Goal: Information Seeking & Learning: Learn about a topic

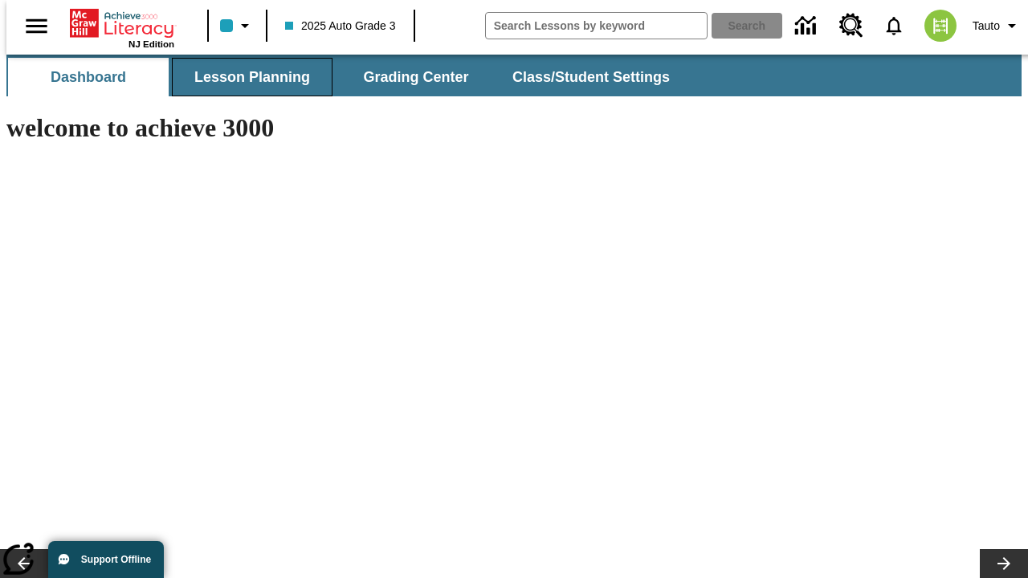
click at [246, 77] on span "Lesson Planning" at bounding box center [252, 77] width 116 height 18
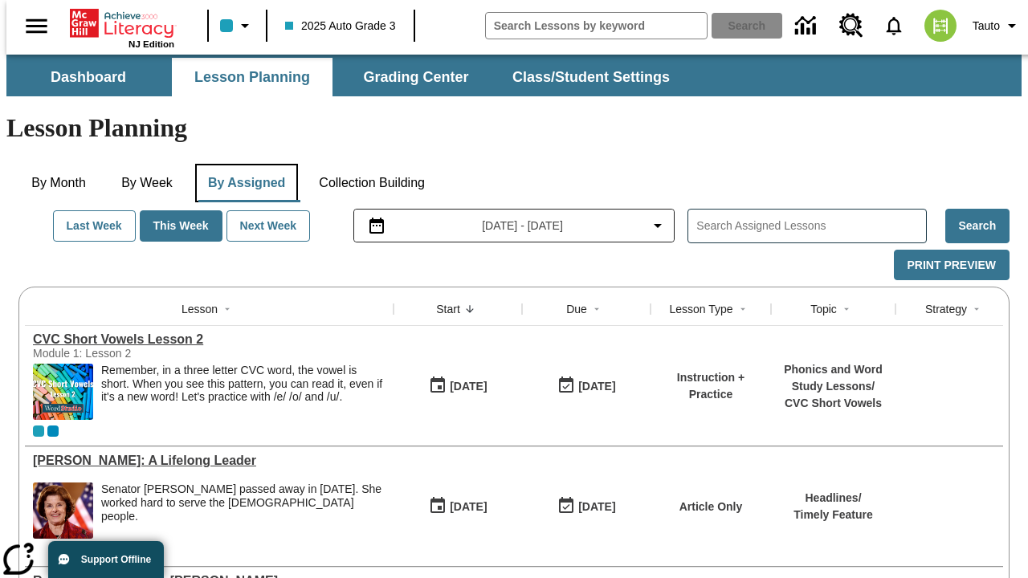
click at [243, 164] on button "By Assigned" at bounding box center [246, 183] width 103 height 39
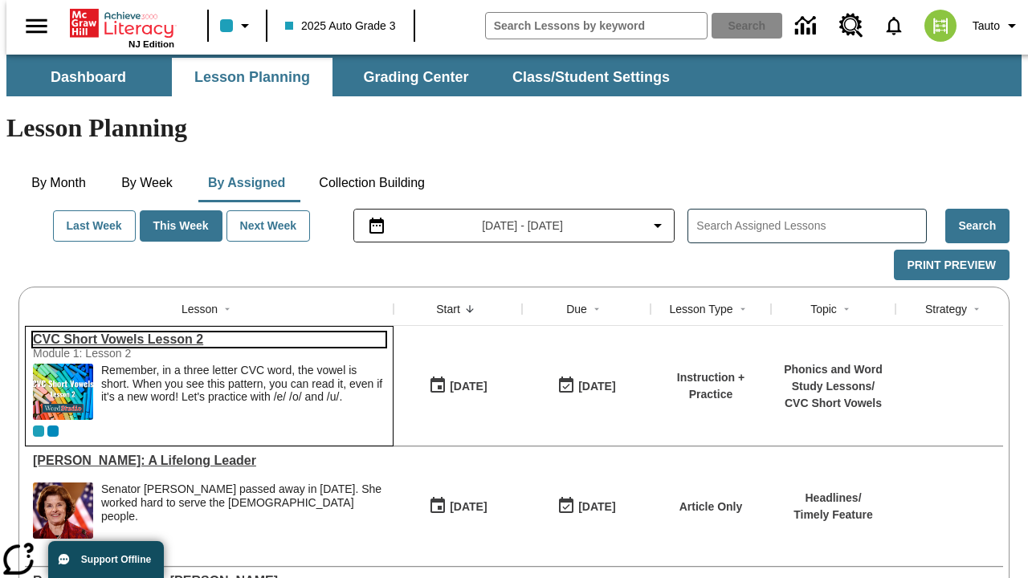
click at [202, 333] on link "CVC Short Vowels Lesson 2" at bounding box center [209, 340] width 353 height 14
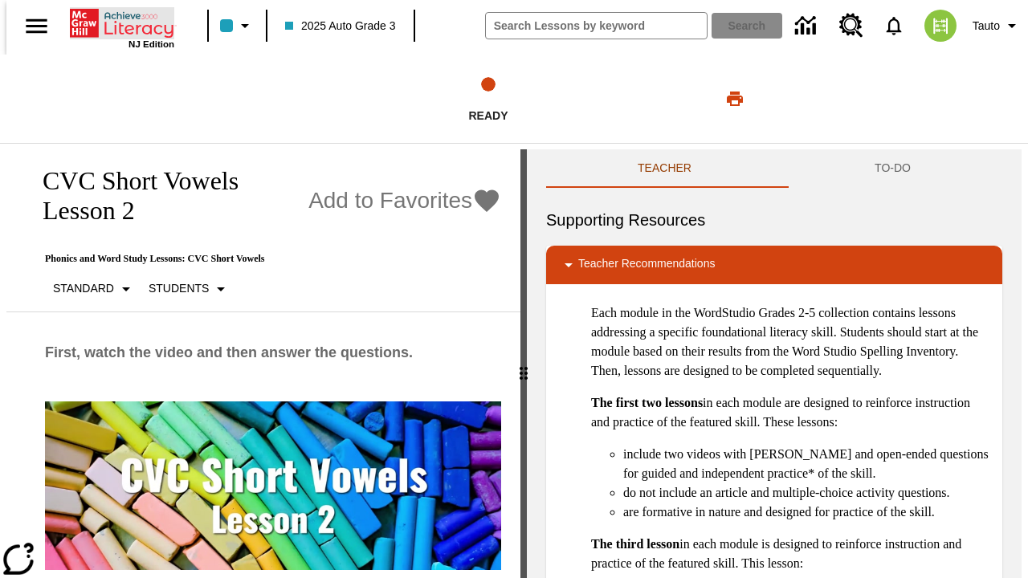
click at [116, 22] on icon "Home" at bounding box center [123, 23] width 107 height 32
